Goal: Information Seeking & Learning: Find contact information

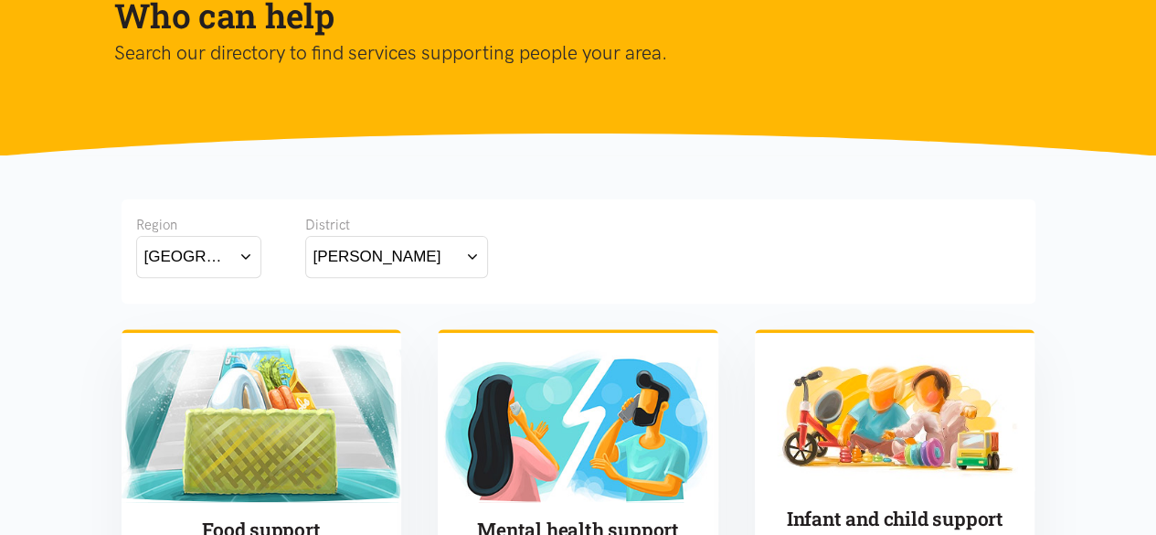
scroll to position [458, 0]
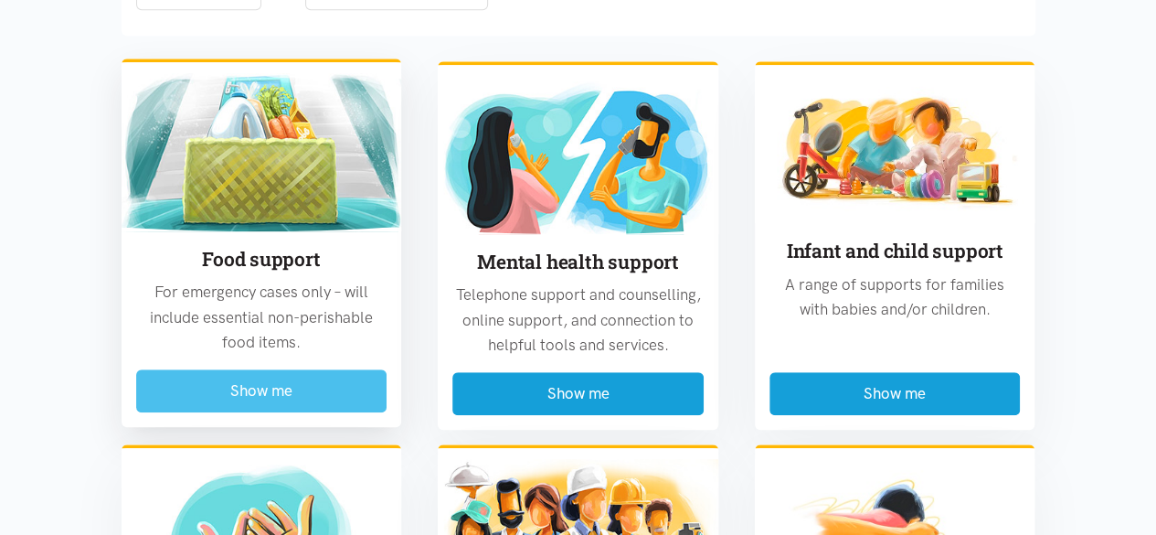
click at [271, 381] on button "Show me" at bounding box center [261, 390] width 251 height 43
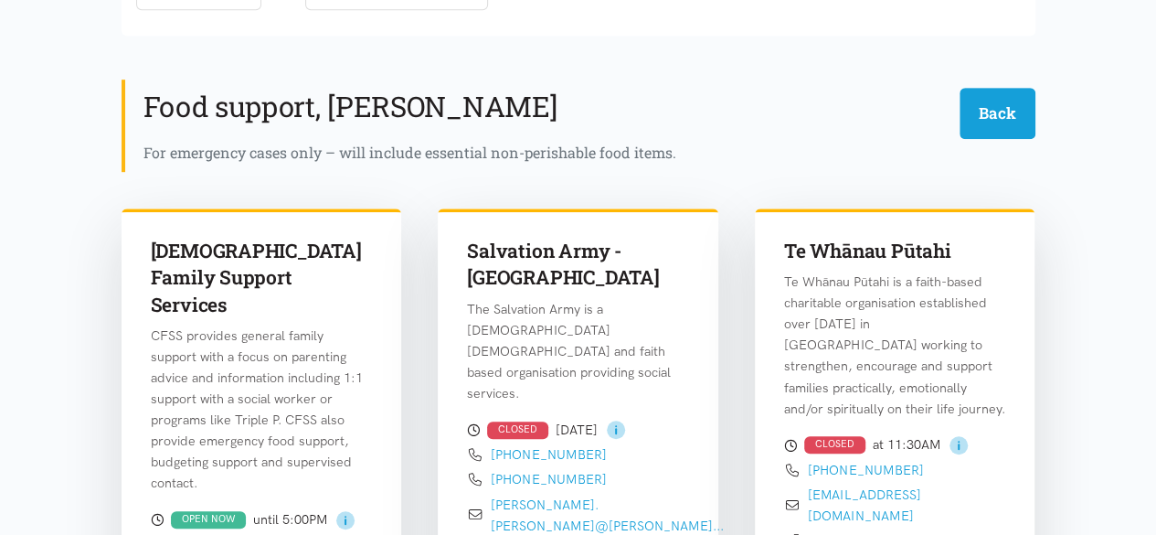
scroll to position [537, 0]
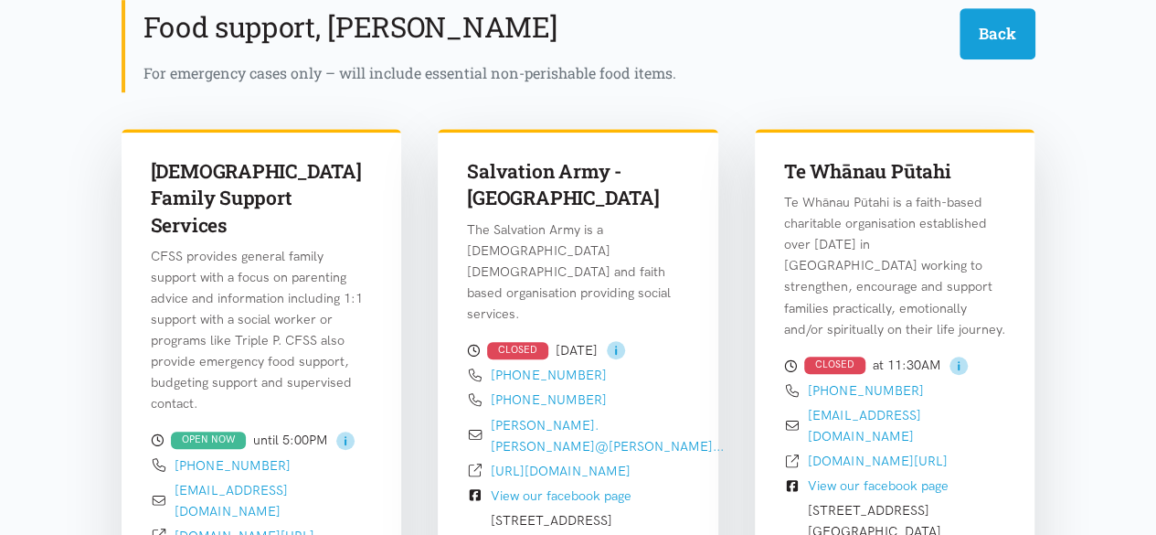
click at [398, 351] on div "Catholic Family Support Services CFSS provides general family support with a fo…" at bounding box center [262, 352] width 281 height 446
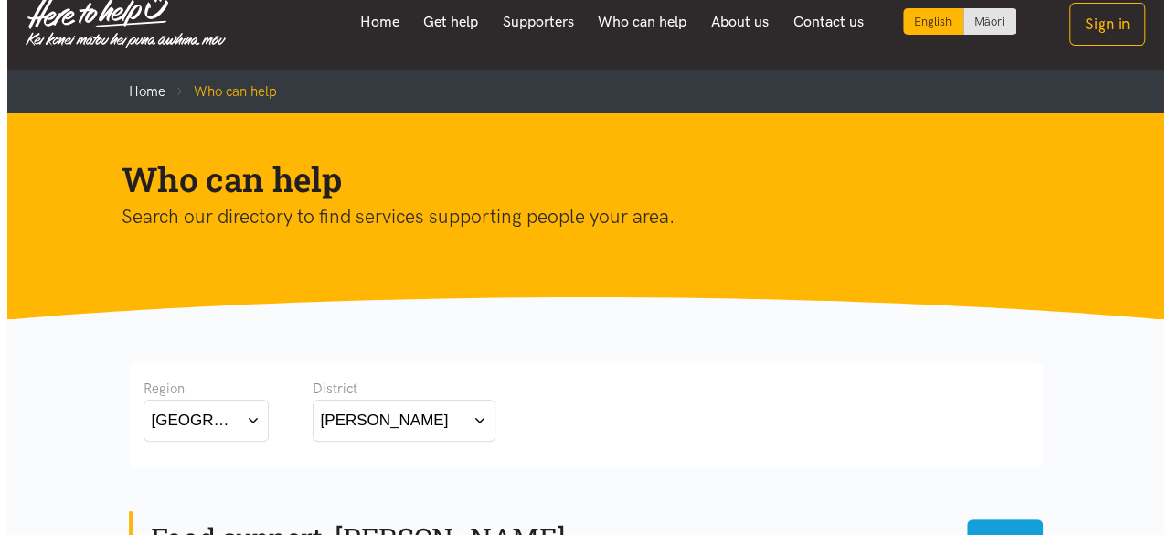
scroll to position [0, 0]
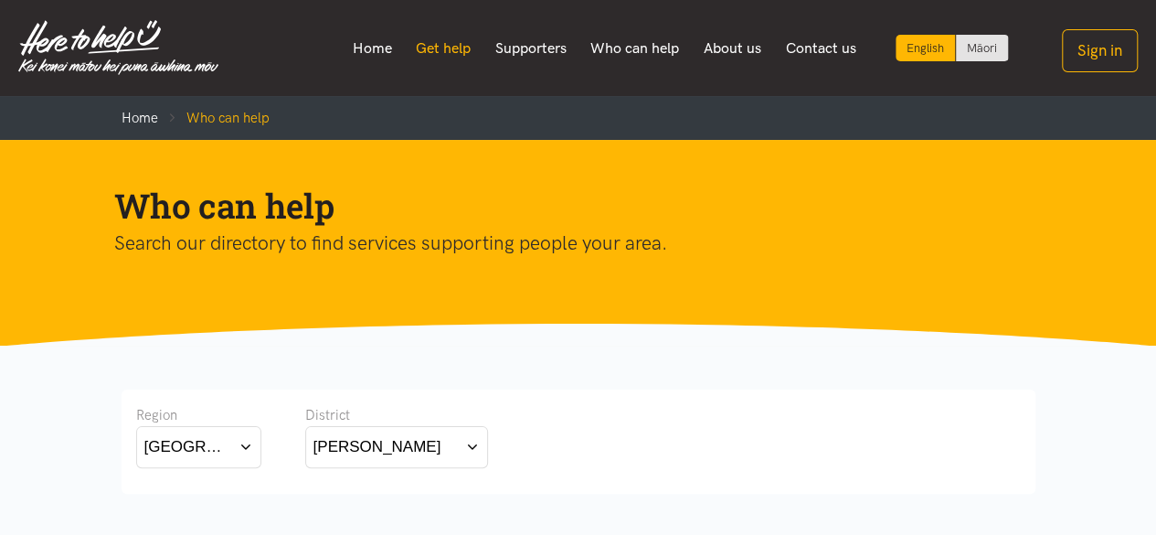
click at [438, 40] on link "Get help" at bounding box center [444, 48] width 80 height 38
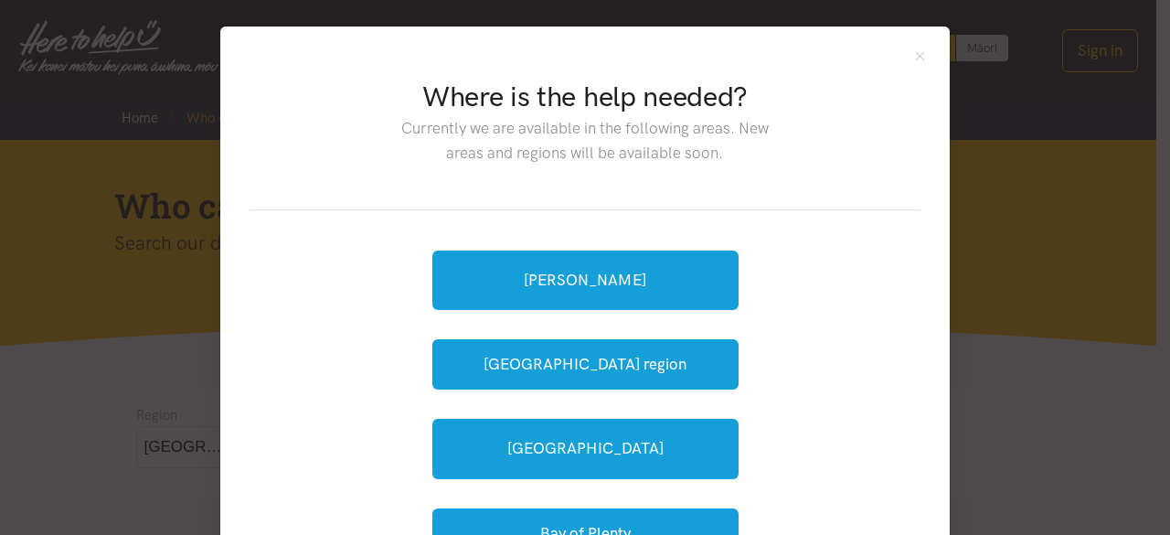
click at [656, 310] on div "Hamilton Waikato region Tauranga Bay of Plenty" at bounding box center [585, 404] width 306 height 330
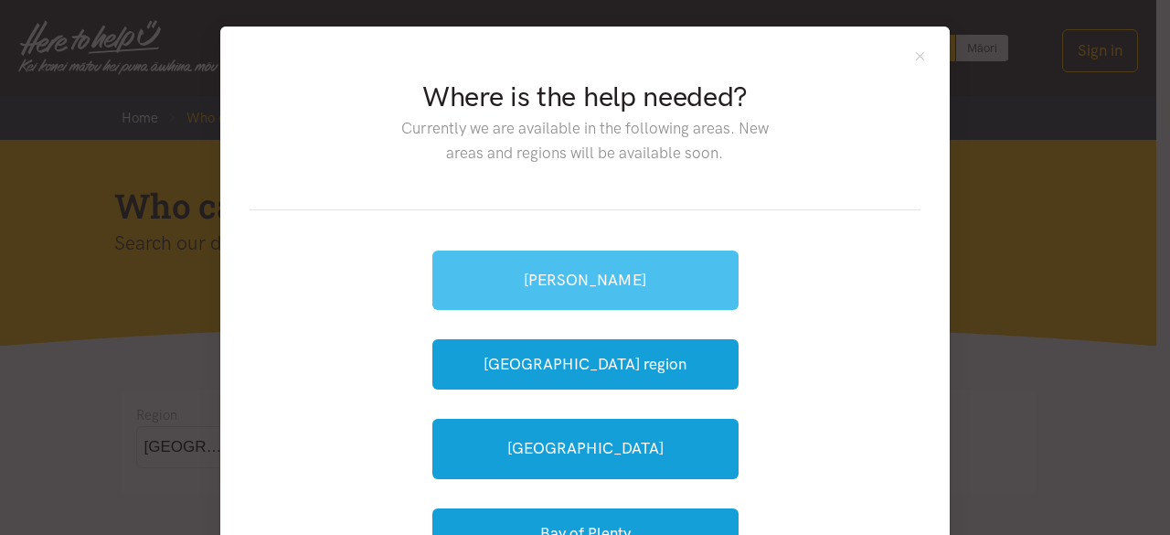
click at [658, 304] on link "[PERSON_NAME]" at bounding box center [585, 279] width 306 height 59
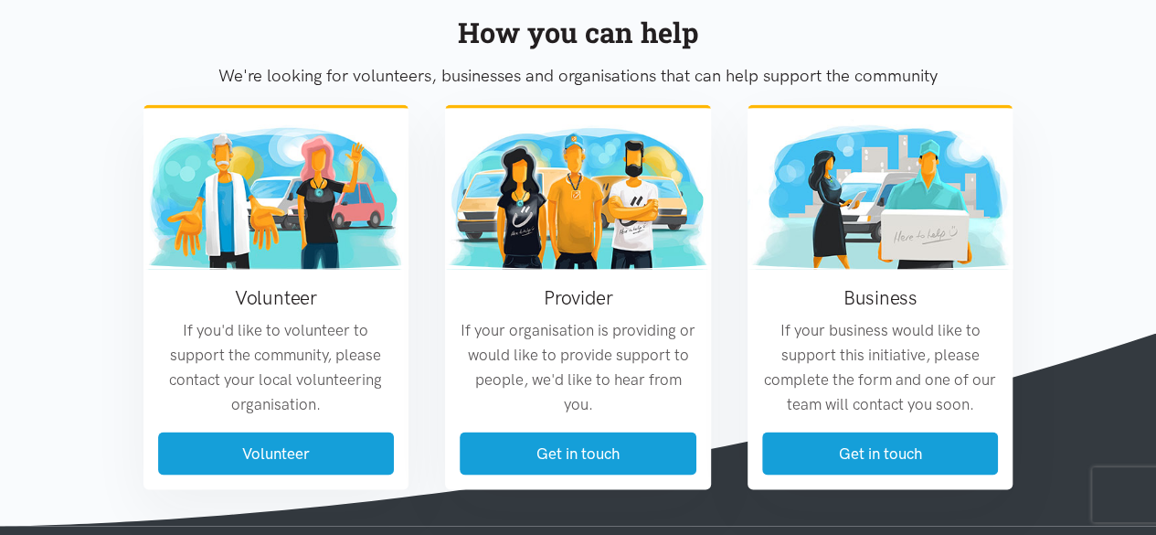
scroll to position [1545, 0]
